Goal: Complete application form

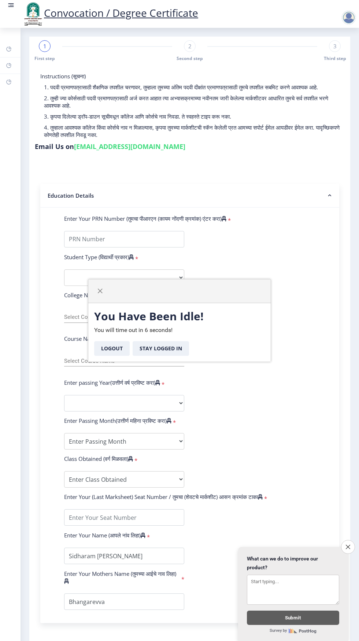
select select
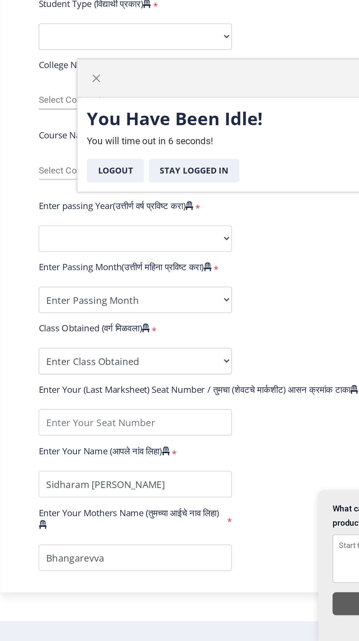
select select "External"
click at [64, 257] on select "Select Student Type Regular External" at bounding box center [124, 265] width 120 height 16
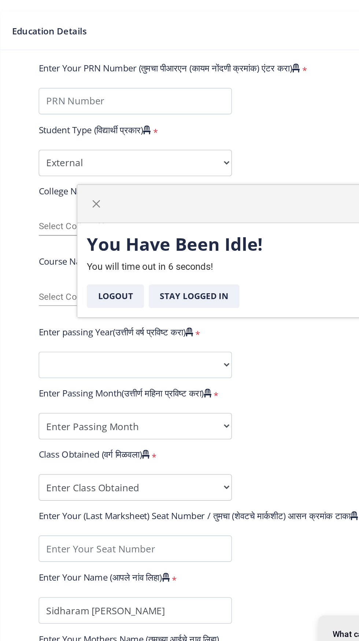
scroll to position [12, 0]
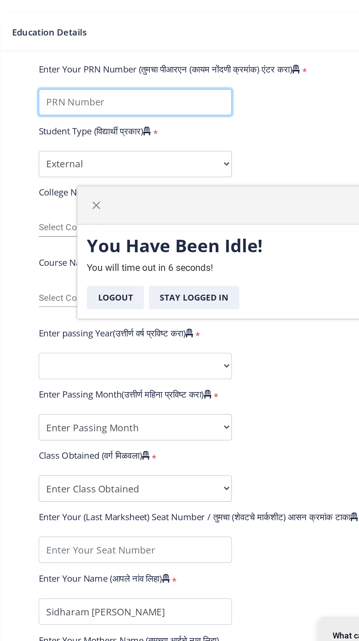
click at [130, 225] on input "Enter Your PRN Number (तुमचा पीआरएन (कायम नोंदणी क्रमांक) एंटर करा)" at bounding box center [124, 227] width 120 height 16
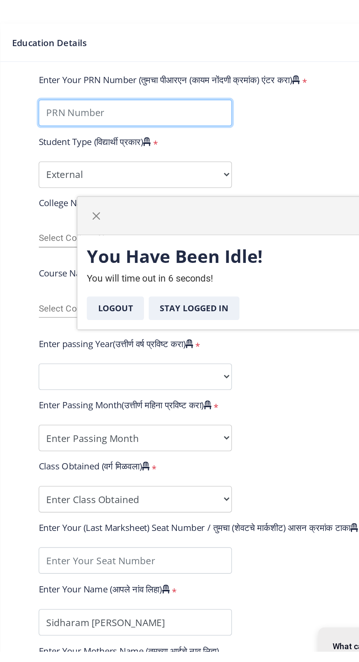
scroll to position [6, 0]
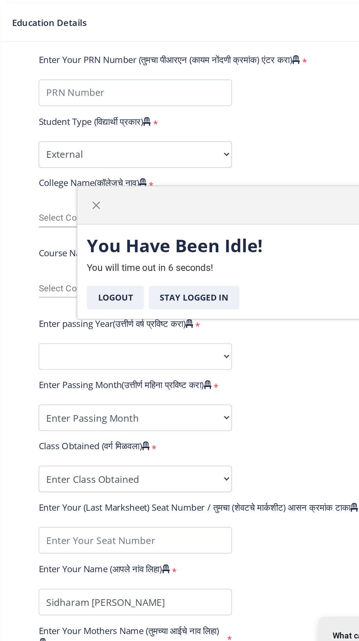
click at [100, 292] on div at bounding box center [179, 291] width 182 height 24
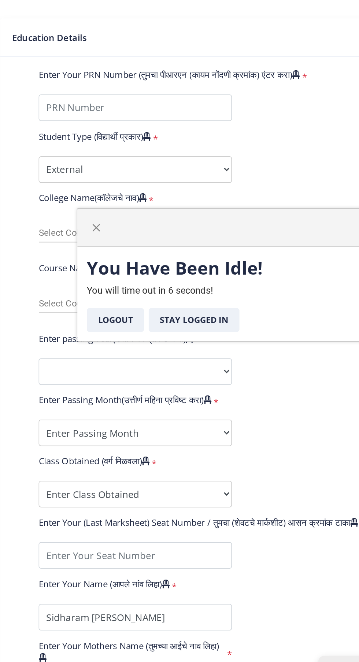
scroll to position [12, 0]
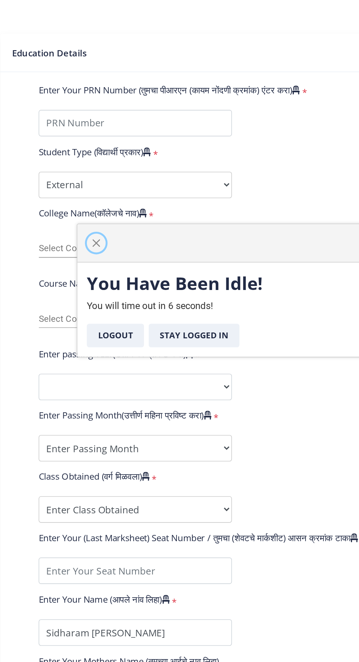
click at [99, 301] on span "button" at bounding box center [100, 302] width 6 height 6
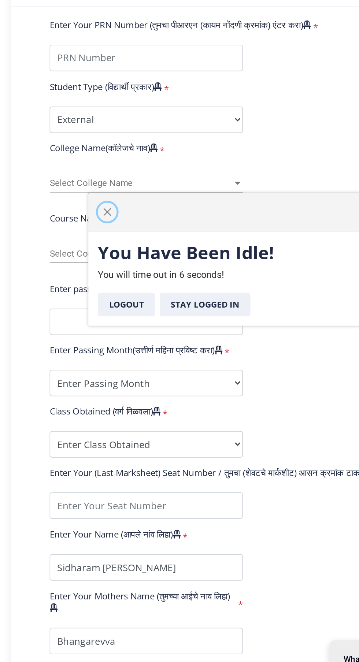
scroll to position [33, 0]
click at [123, 283] on span "Select College Name" at bounding box center [121, 284] width 114 height 6
click at [116, 284] on span "Select College Name" at bounding box center [121, 284] width 114 height 6
click at [184, 286] on div at bounding box center [181, 284] width 7 height 6
click at [175, 284] on span "Select College Name" at bounding box center [121, 284] width 114 height 6
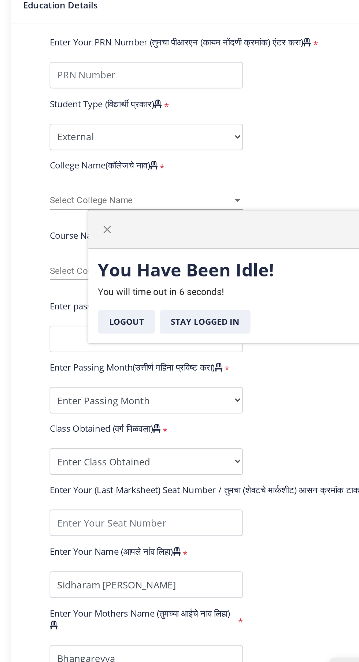
click at [186, 274] on div "Select College Name Select College Name" at bounding box center [124, 285] width 131 height 22
